Goal: Use online tool/utility: Use online tool/utility

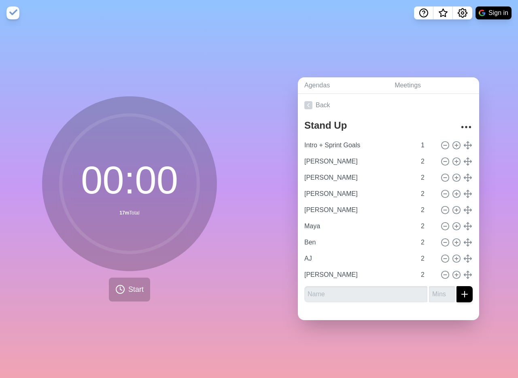
click at [19, 23] on nav "Sign in" at bounding box center [259, 13] width 518 height 26
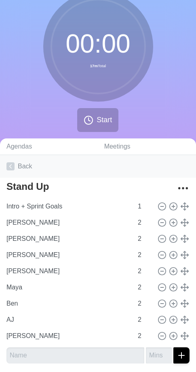
scroll to position [64, 0]
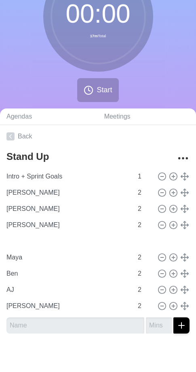
type input "[PERSON_NAME]"
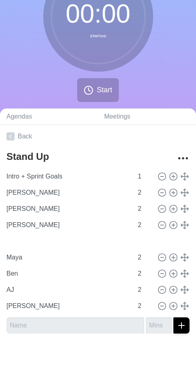
type input "[PERSON_NAME]"
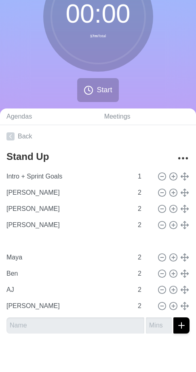
type input "[PERSON_NAME]"
click at [34, 74] on div "00 : 00 17m Total Start" at bounding box center [98, 35] width 196 height 147
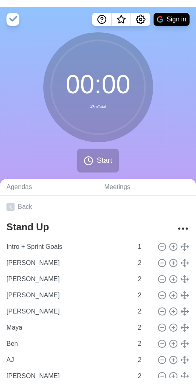
scroll to position [0, 0]
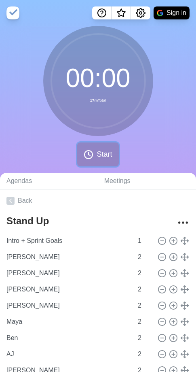
click at [97, 155] on span "Start" at bounding box center [104, 154] width 15 height 11
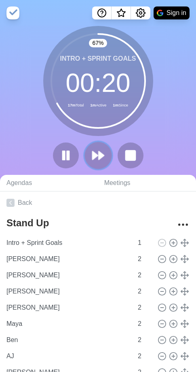
click at [98, 157] on icon at bounding box center [98, 155] width 14 height 14
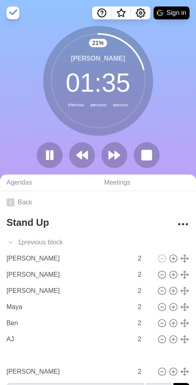
type input "Ben"
type input "AJ"
type input "[PERSON_NAME]"
type input "Maya"
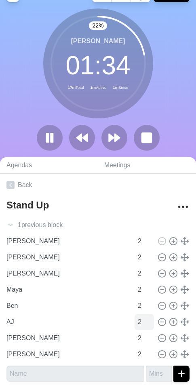
scroll to position [18, 0]
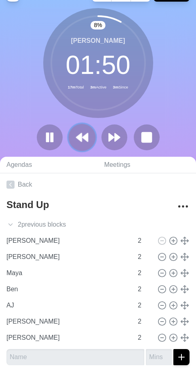
click at [91, 141] on button at bounding box center [81, 137] width 27 height 27
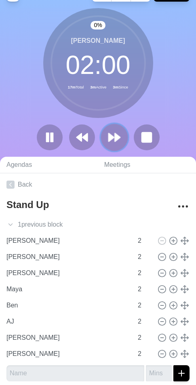
click at [110, 137] on polygon at bounding box center [111, 137] width 5 height 8
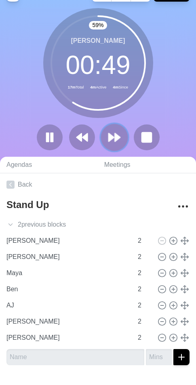
click at [113, 138] on polygon at bounding box center [111, 137] width 5 height 8
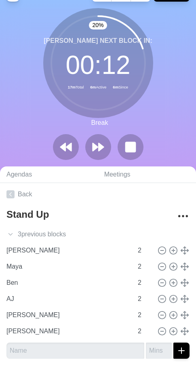
click at [25, 111] on div "20 % [PERSON_NAME] Next block in: 00 : 12 17m Total 6m Active 6m Since Break" at bounding box center [98, 87] width 196 height 159
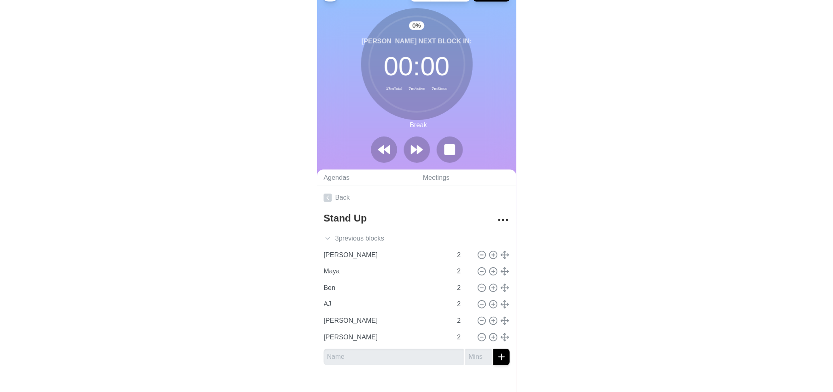
scroll to position [0, 0]
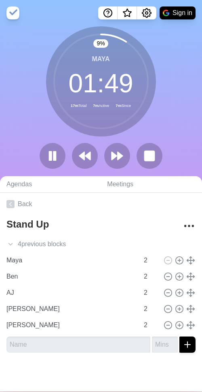
click at [25, 111] on div "9 % Maya 01 : 49 17m Total 7m Active 7m Since" at bounding box center [101, 100] width 202 height 149
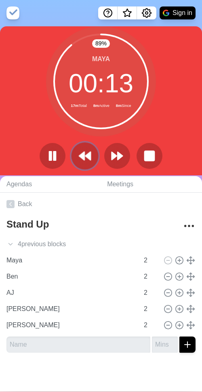
click at [87, 162] on icon at bounding box center [85, 156] width 14 height 14
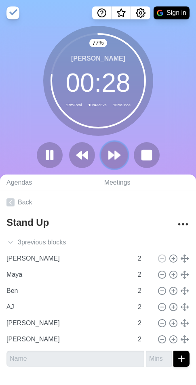
click at [115, 159] on polygon at bounding box center [117, 155] width 5 height 8
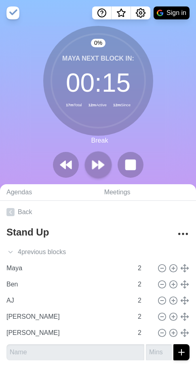
click at [115, 159] on div at bounding box center [98, 165] width 97 height 26
click at [104, 171] on icon at bounding box center [98, 165] width 14 height 14
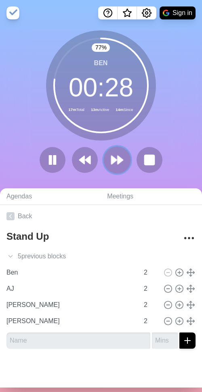
click at [119, 157] on icon at bounding box center [117, 160] width 14 height 14
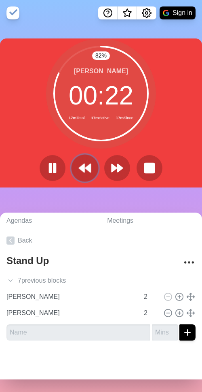
click at [86, 161] on button at bounding box center [84, 167] width 27 height 27
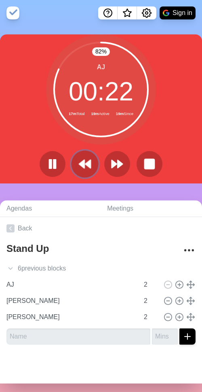
click at [84, 158] on icon at bounding box center [85, 164] width 14 height 14
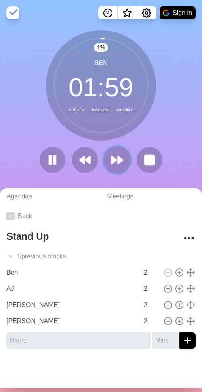
click at [118, 156] on icon at bounding box center [117, 160] width 14 height 14
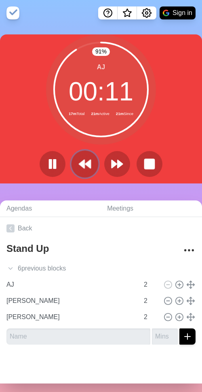
click at [84, 167] on icon at bounding box center [85, 164] width 14 height 14
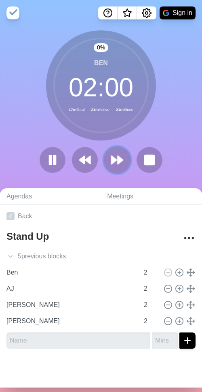
click at [112, 161] on polygon at bounding box center [114, 160] width 5 height 8
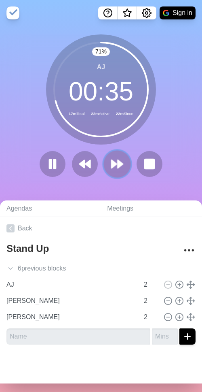
click at [123, 171] on button at bounding box center [117, 163] width 27 height 27
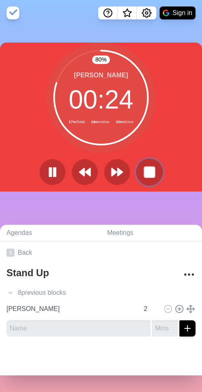
click at [150, 173] on rect at bounding box center [149, 172] width 10 height 10
